Goal: Transaction & Acquisition: Book appointment/travel/reservation

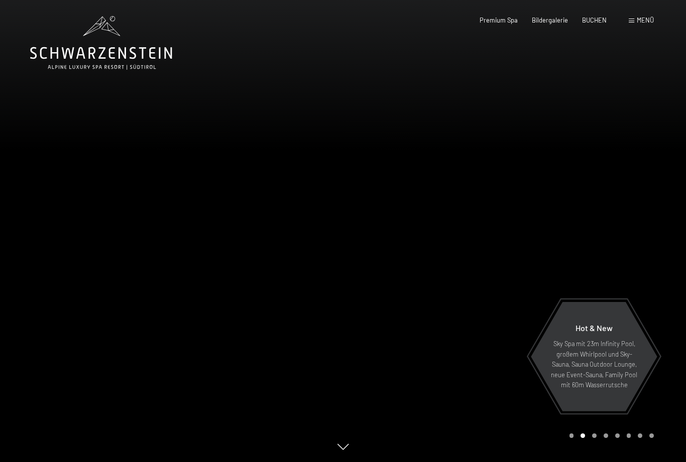
click at [471, 276] on div at bounding box center [514, 231] width 343 height 462
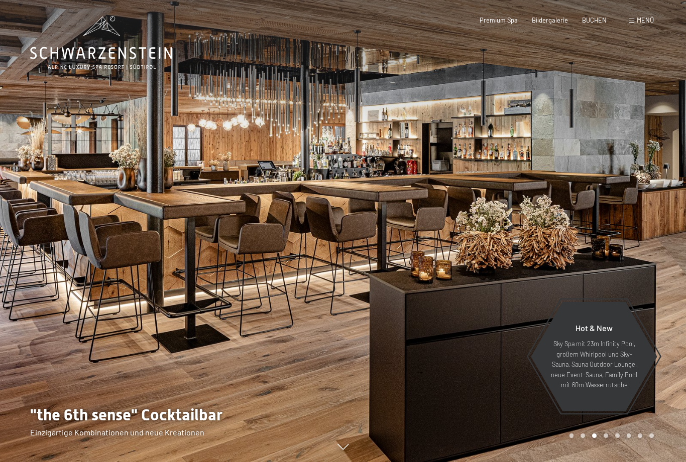
click at [640, 23] on span "Menü" at bounding box center [645, 20] width 17 height 8
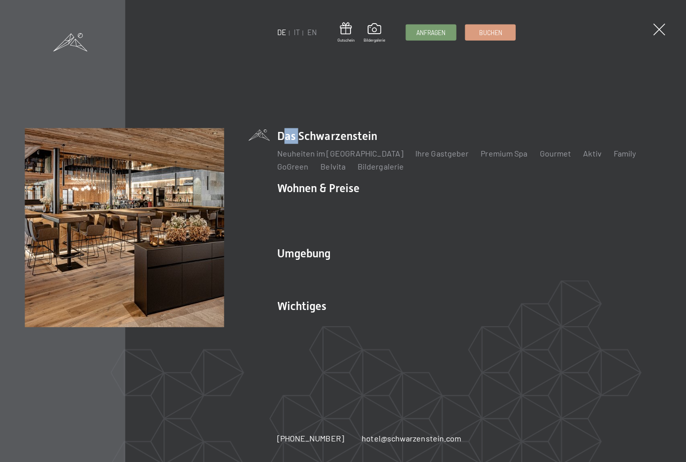
click at [314, 69] on div "DE IT EN Gutschein Bildergalerie Anfragen Buchen DE IT EN Das Schwarzenstein Ne…" at bounding box center [343, 231] width 686 height 462
click at [294, 30] on link "IT" at bounding box center [297, 32] width 6 height 9
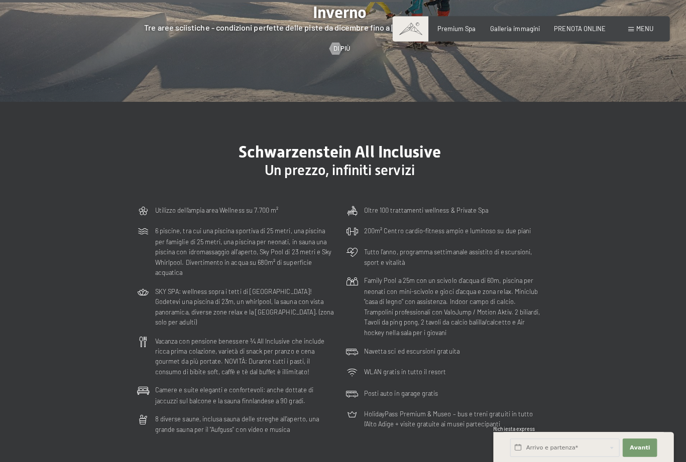
scroll to position [2252, 0]
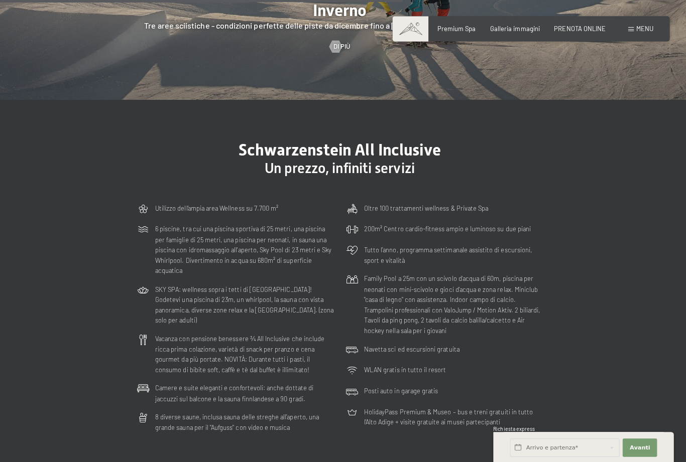
click at [538, 151] on div "Schwarzenstein All Inclusive Un prezzo, infiniti servizi Utilizzo dell‘ampia ar…" at bounding box center [343, 286] width 462 height 294
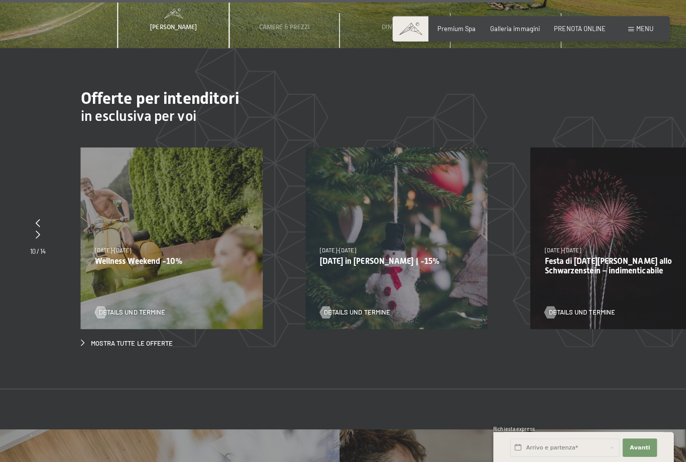
scroll to position [2971, 0]
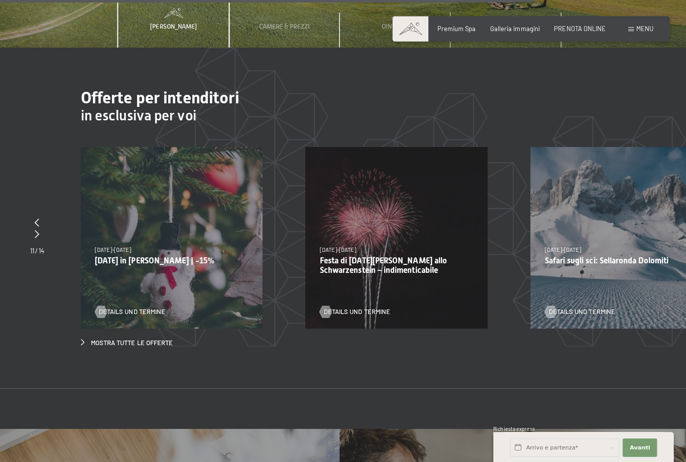
click at [166, 251] on div "22/12/2025-26/12/2025 22/12/2025-26/12/2025 Natale in montagna | -15% Details u…" at bounding box center [176, 236] width 180 height 180
click at [165, 268] on div "22/12/2025-26/12/2025 22/12/2025-26/12/2025 Natale in montagna | -15% Details u…" at bounding box center [176, 236] width 180 height 180
click at [151, 222] on div "22/12/2025-26/12/2025 22/12/2025-26/12/2025 Natale in montagna | -15% Details u…" at bounding box center [176, 236] width 180 height 180
click at [157, 254] on p "Natale in montagna | -15%" at bounding box center [176, 259] width 152 height 10
click at [157, 305] on span "Details und Termine" at bounding box center [137, 309] width 66 height 9
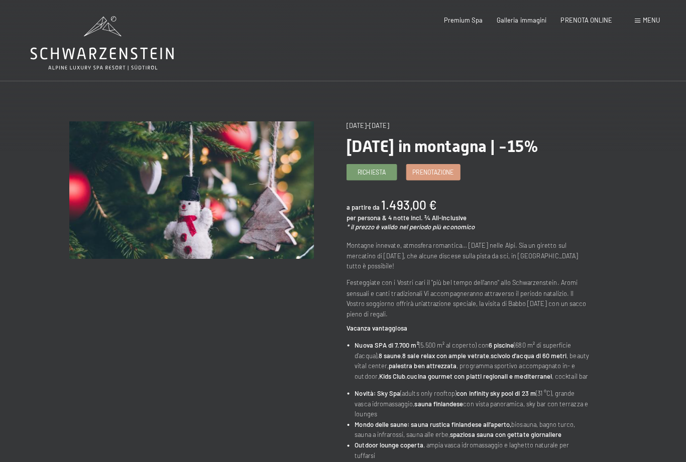
click at [441, 174] on link "Prenotazione" at bounding box center [429, 170] width 53 height 15
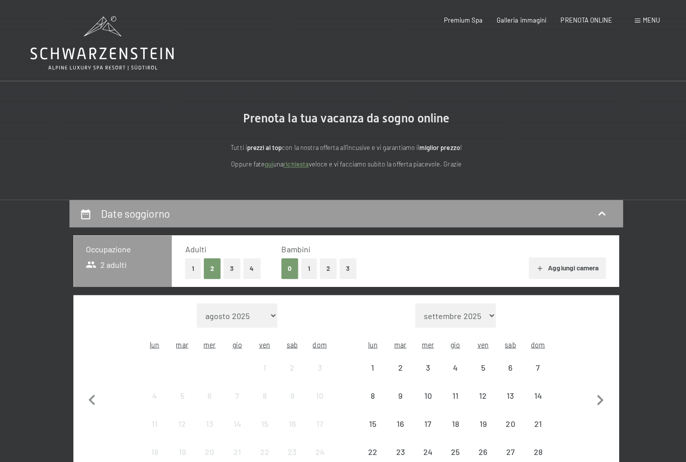
select select "2025-12-01"
select select "2026-01-01"
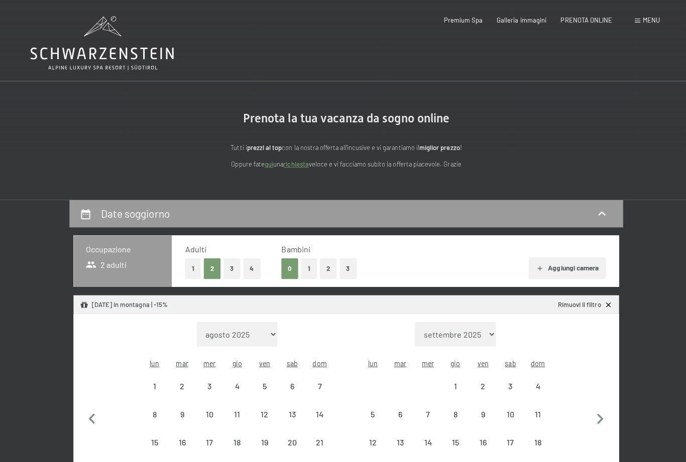
select select "2025-12-01"
select select "2026-01-01"
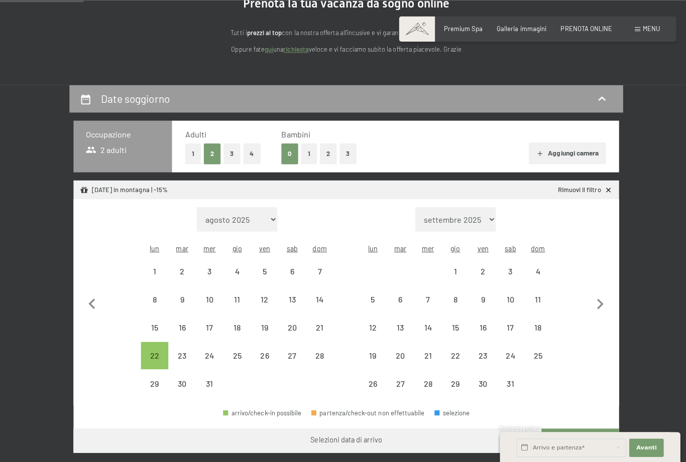
scroll to position [114, 0]
click at [265, 349] on div "26" at bounding box center [262, 361] width 25 height 25
select select "2025-12-01"
select select "2026-01-01"
click at [158, 349] on div "22" at bounding box center [153, 361] width 25 height 25
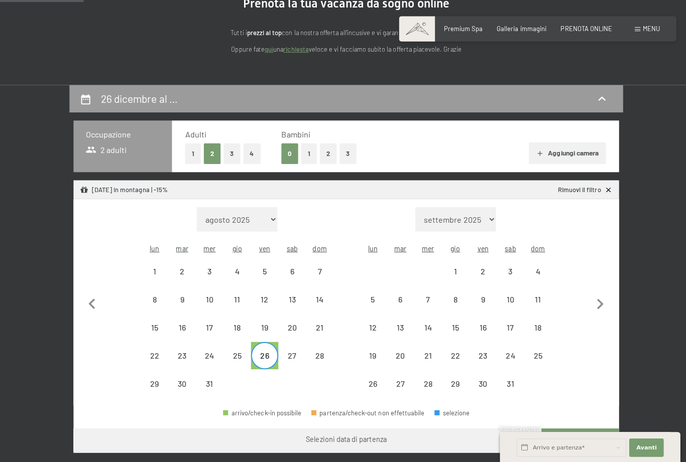
select select "2025-12-01"
select select "2026-01-01"
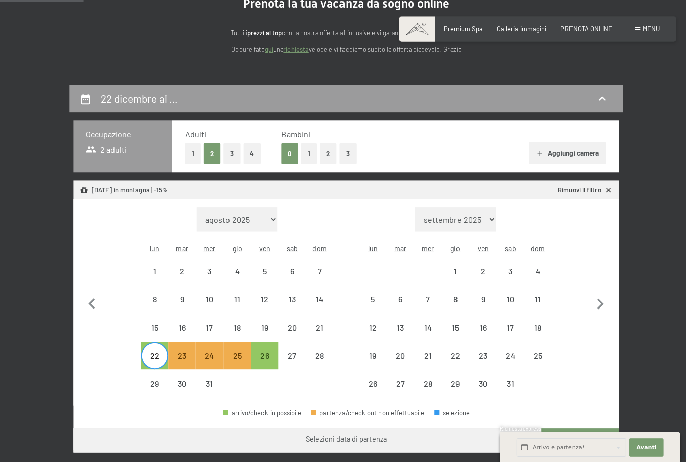
click at [267, 349] on div "26" at bounding box center [262, 361] width 25 height 25
select select "2025-12-01"
select select "2026-01-01"
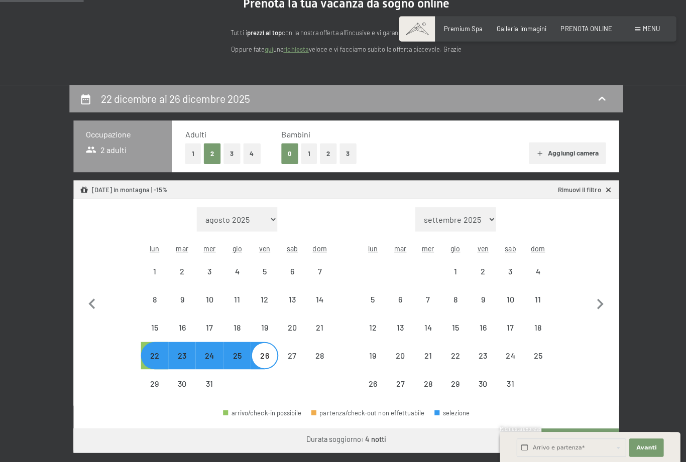
select select "2025-12-01"
select select "2026-01-01"
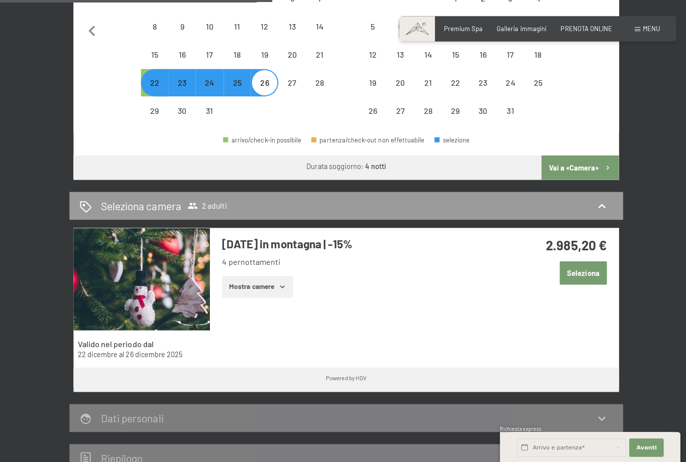
scroll to position [384, 0]
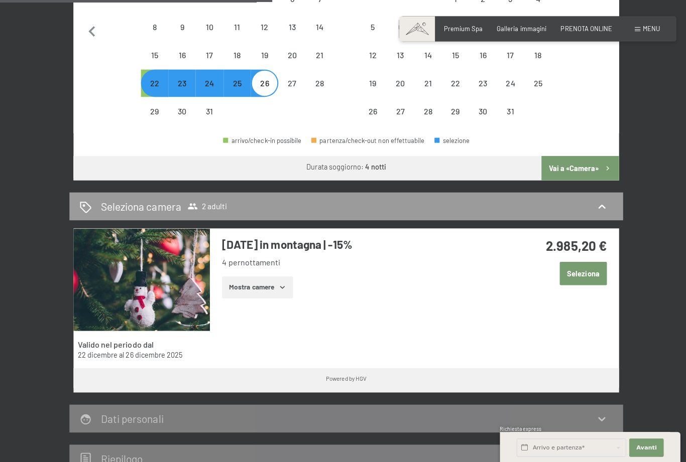
click at [286, 265] on span "Consenso marketing*" at bounding box center [284, 260] width 76 height 10
click at [241, 265] on input "Consenso marketing*" at bounding box center [235, 260] width 10 height 10
click at [267, 265] on span "Consenso marketing*" at bounding box center [284, 260] width 76 height 10
click at [241, 265] on input "Consenso marketing*" at bounding box center [235, 260] width 10 height 10
checkbox input "false"
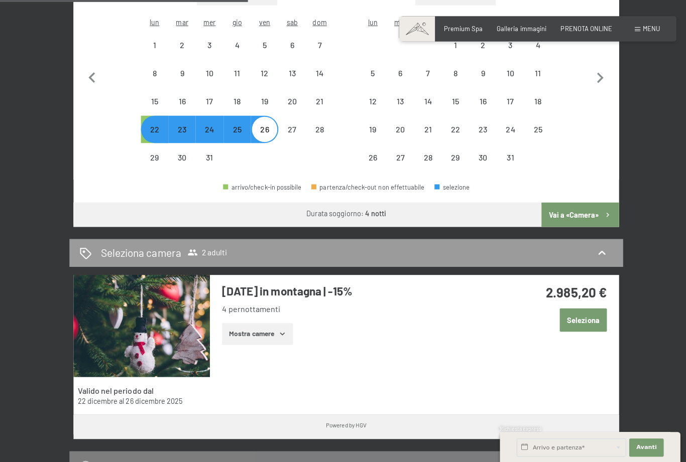
scroll to position [337, 0]
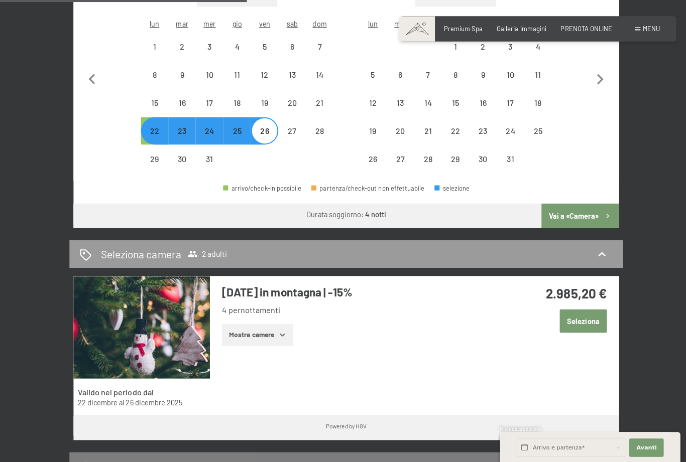
click at [132, 245] on h2 "Seleziona camera" at bounding box center [140, 252] width 80 height 15
select select "[DATE]"
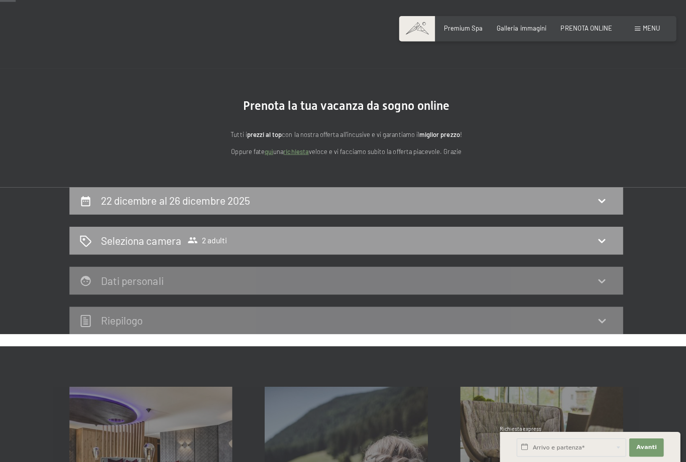
scroll to position [10, 0]
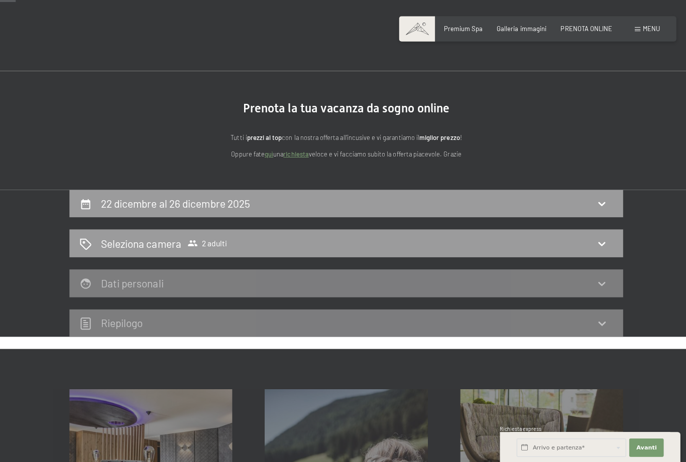
click at [597, 244] on icon at bounding box center [596, 242] width 12 height 12
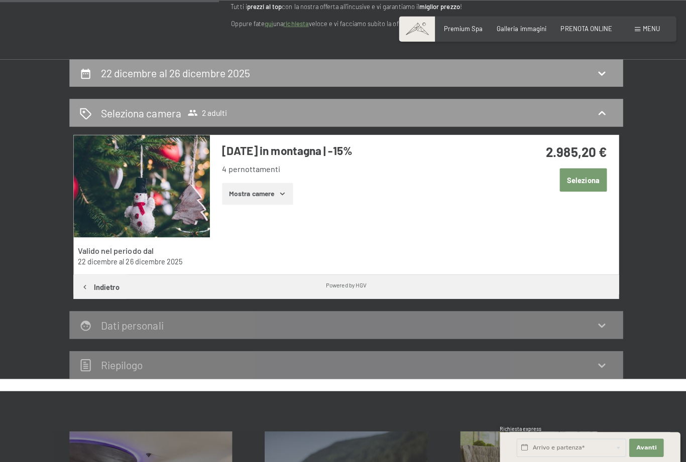
scroll to position [108, 0]
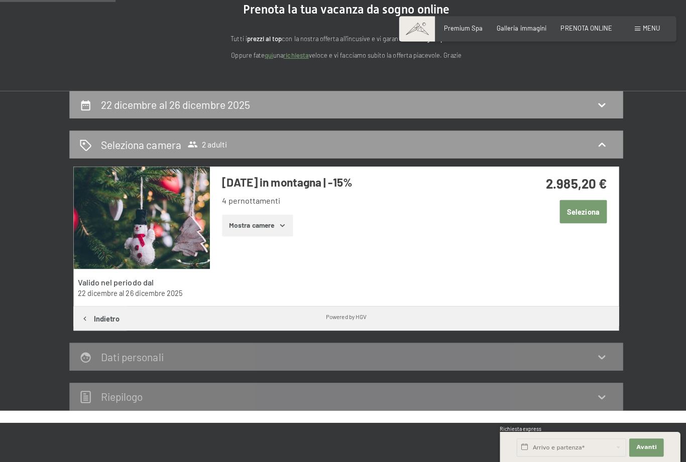
click at [276, 222] on button "Mostra camere" at bounding box center [255, 224] width 70 height 22
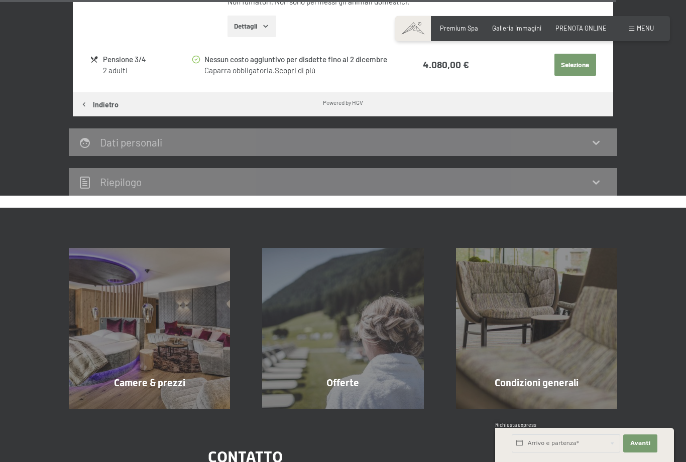
scroll to position [2362, 0]
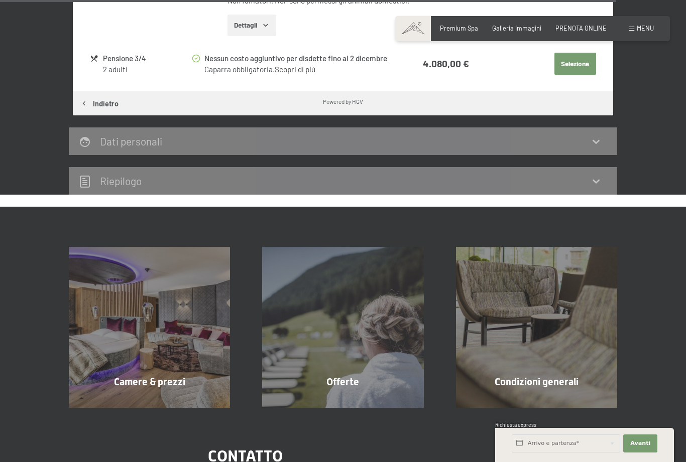
click at [393, 353] on div "Offerte mostra altro" at bounding box center [342, 327] width 193 height 161
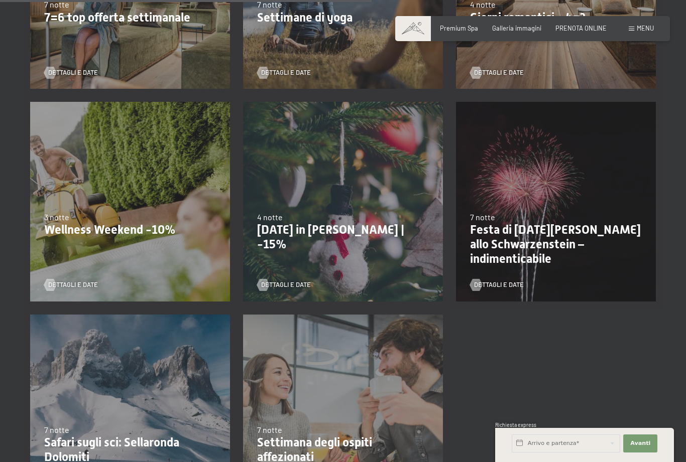
scroll to position [781, 0]
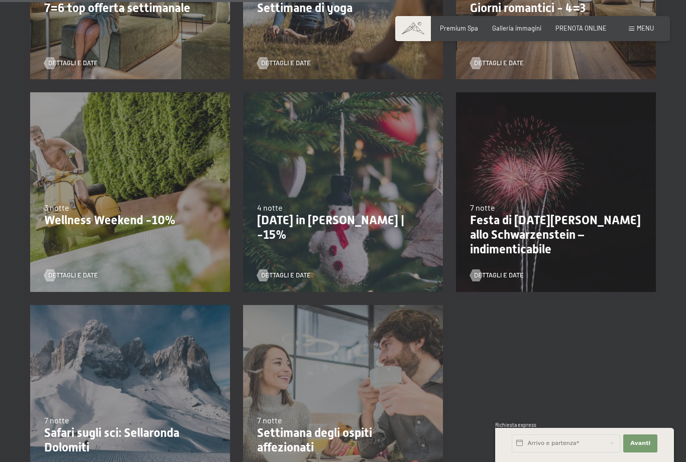
click at [507, 277] on span "Dettagli e Date" at bounding box center [499, 275] width 50 height 9
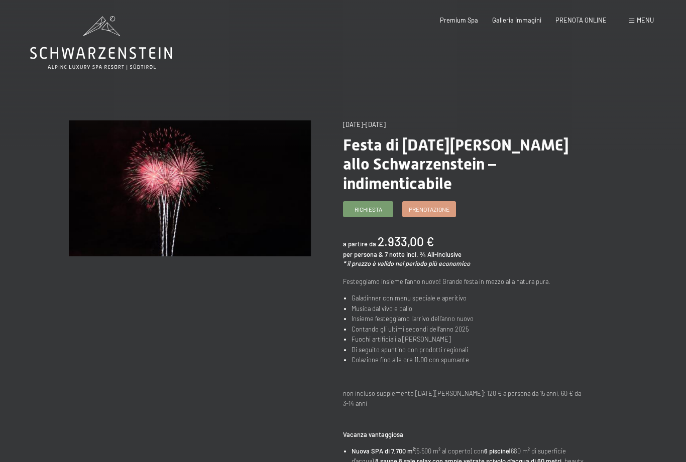
click at [432, 205] on span "Prenotazione" at bounding box center [429, 209] width 41 height 9
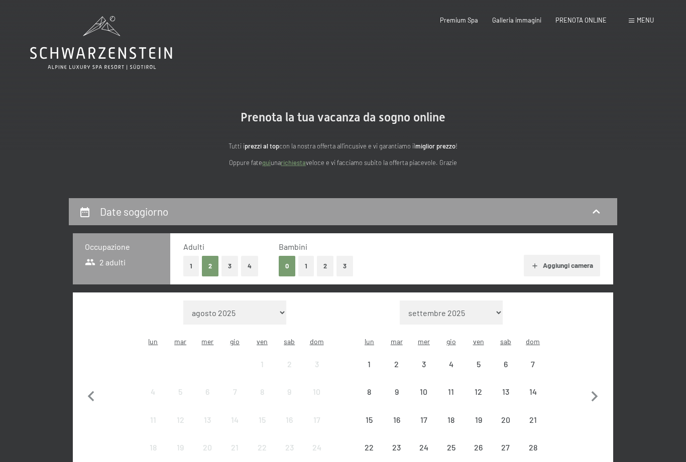
select select "[DATE]"
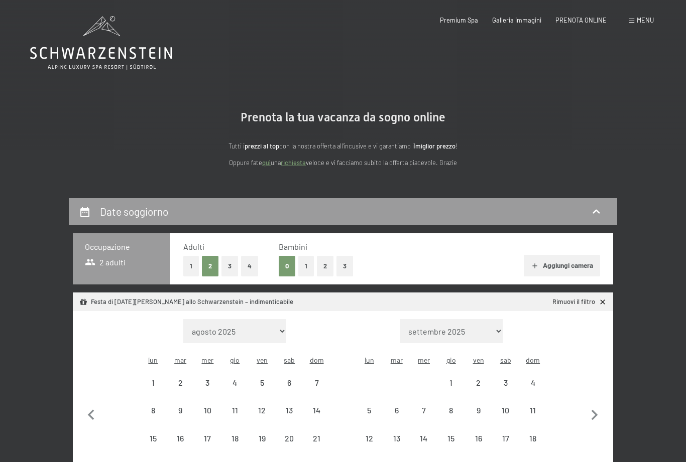
select select "[DATE]"
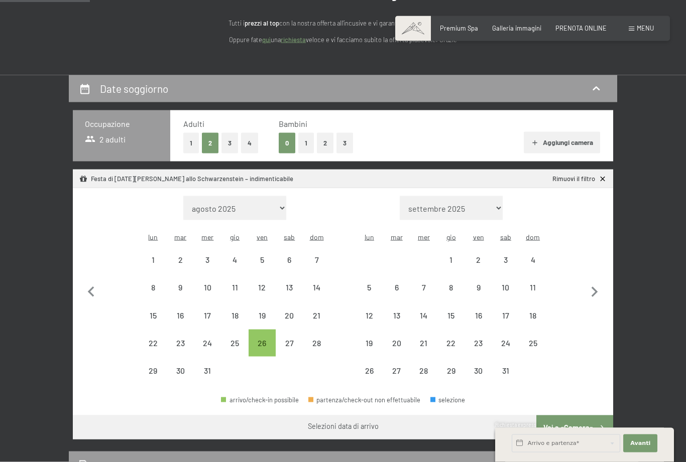
scroll to position [124, 0]
click at [270, 339] on div "26" at bounding box center [262, 351] width 25 height 25
select select "[DATE]"
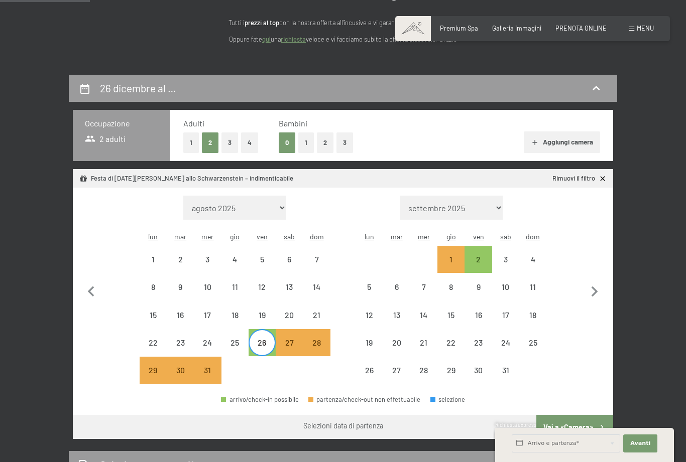
click at [483, 256] on div "2" at bounding box center [478, 268] width 25 height 25
select select "[DATE]"
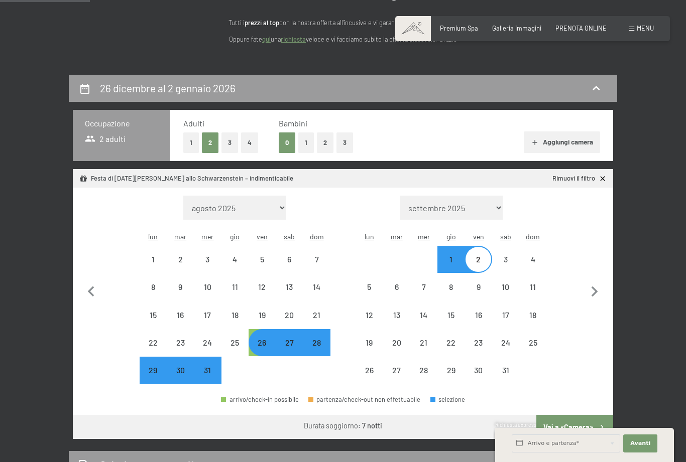
select select "[DATE]"
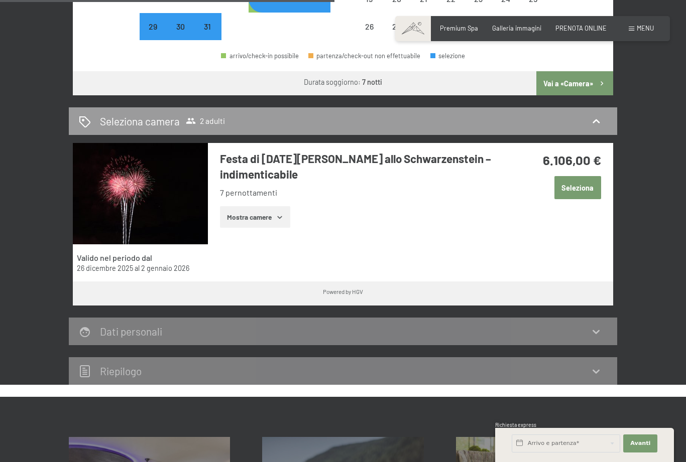
scroll to position [450, 0]
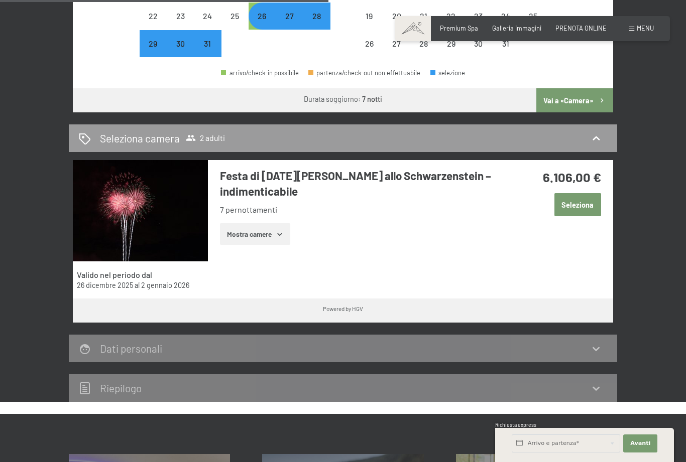
click at [270, 223] on button "Mostra camere" at bounding box center [255, 234] width 70 height 22
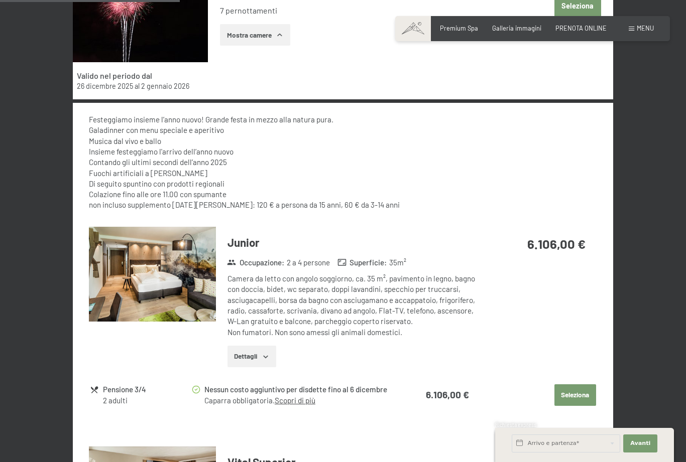
scroll to position [649, 0]
select select "[DATE]"
